Goal: Information Seeking & Learning: Learn about a topic

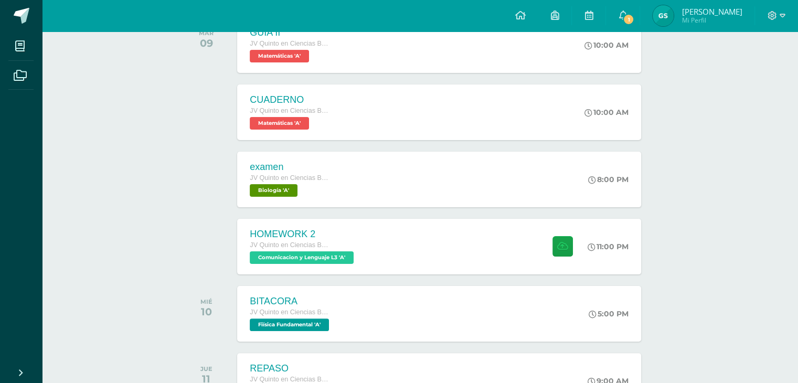
scroll to position [157, 0]
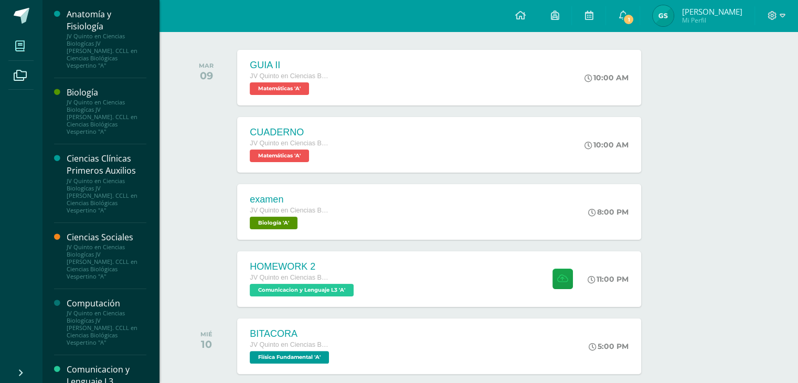
click at [26, 52] on span at bounding box center [20, 46] width 24 height 24
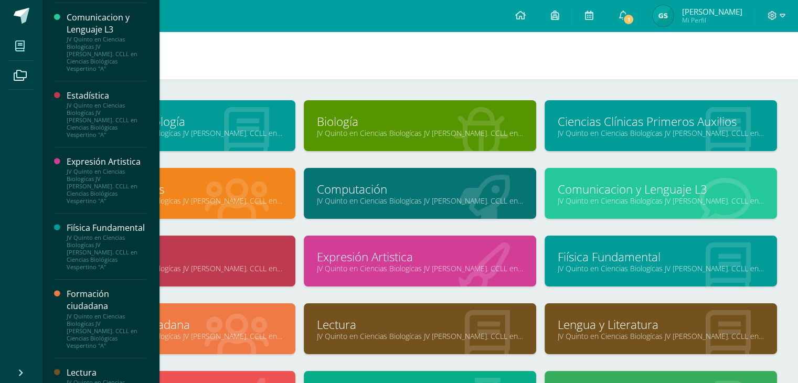
scroll to position [367, 0]
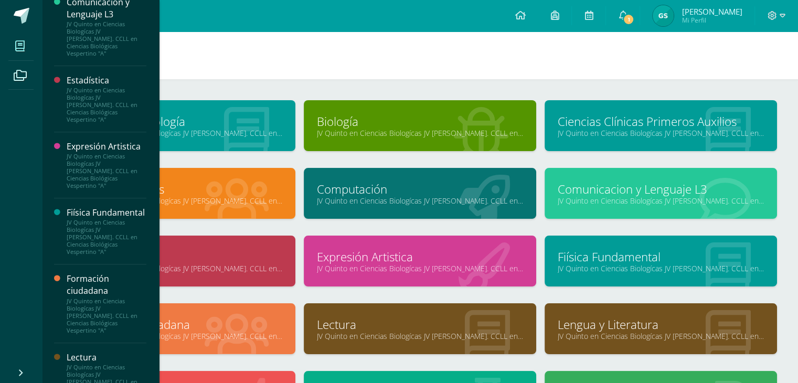
click at [101, 207] on div "Fiísica Fundamental" at bounding box center [107, 213] width 80 height 12
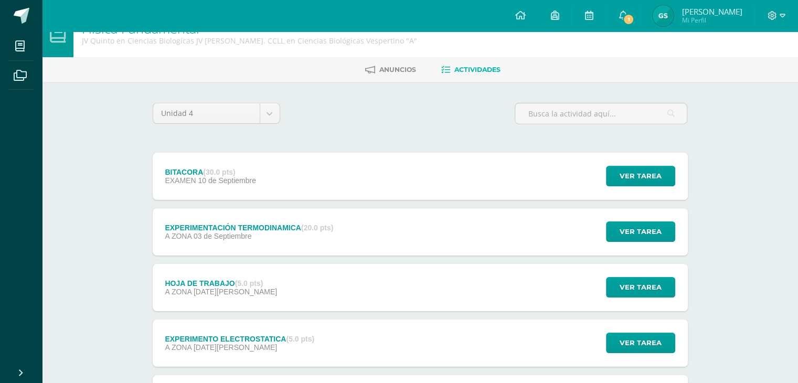
scroll to position [52, 0]
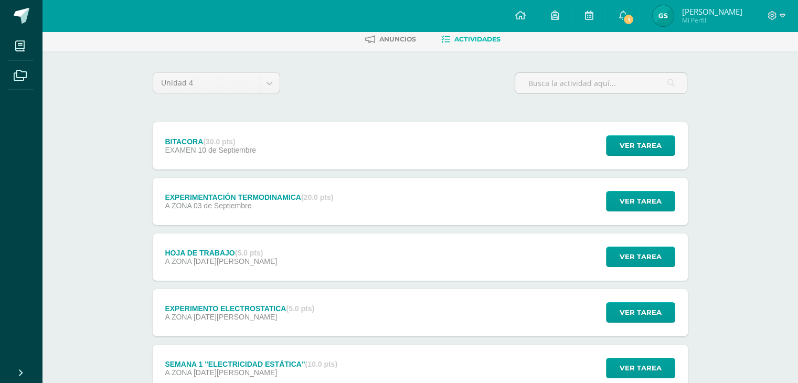
click at [322, 212] on div "EXPERIMENTACIÓN TERMODINAMICA (20.0 pts) A ZONA [DATE]" at bounding box center [250, 201] width 194 height 47
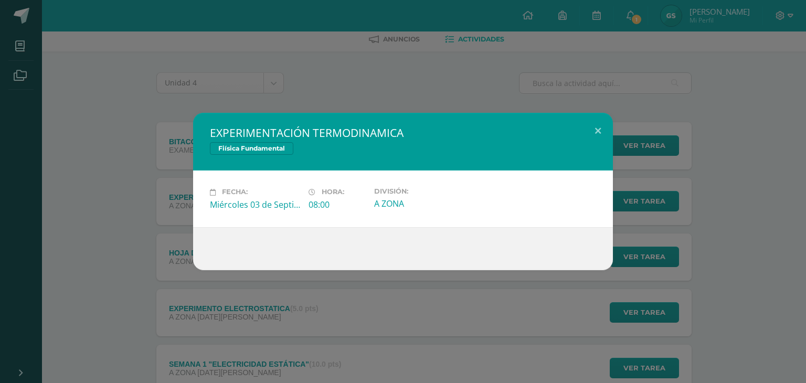
drag, startPoint x: 313, startPoint y: 133, endPoint x: 334, endPoint y: 166, distance: 39.6
click at [383, 134] on h2 "EXPERIMENTACIÓN TERMODINAMICA" at bounding box center [403, 132] width 386 height 15
drag, startPoint x: 177, startPoint y: 249, endPoint x: 197, endPoint y: 250, distance: 20.5
click at [177, 248] on div "EXPERIMENTACIÓN TERMODINAMICA Fiísica Fundamental Fecha: Miércoles 03 de Septie…" at bounding box center [402, 191] width 797 height 157
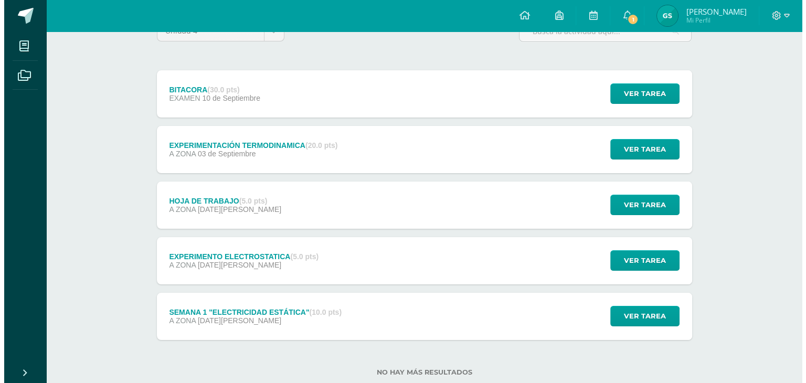
scroll to position [105, 0]
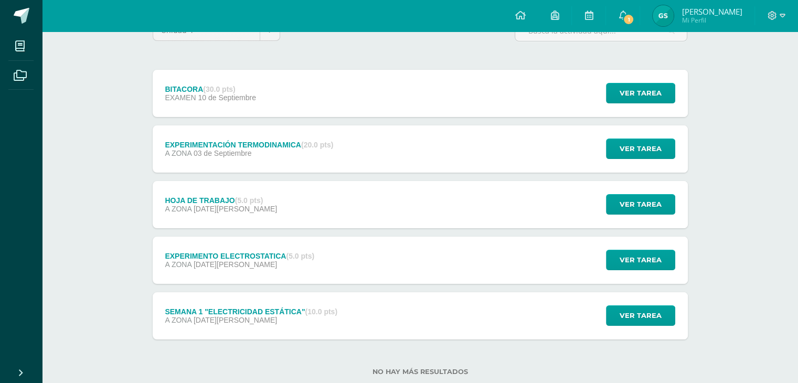
click at [217, 198] on div "HOJA DE TRABAJO (5.0 pts)" at bounding box center [221, 200] width 112 height 8
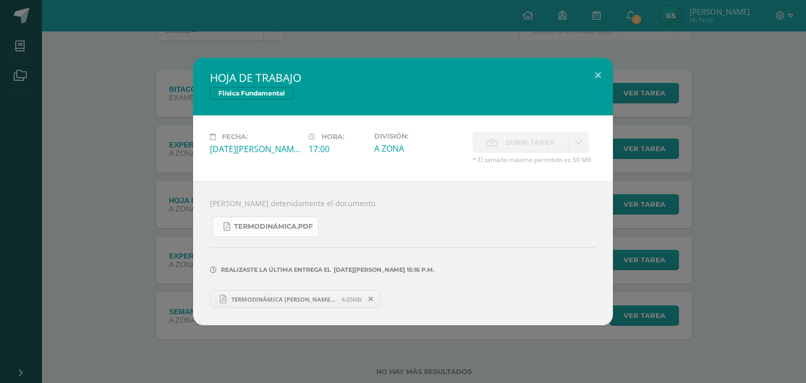
click at [277, 228] on span "TERMODINÁMICA.pdf" at bounding box center [273, 226] width 79 height 8
